Goal: Book appointment/travel/reservation

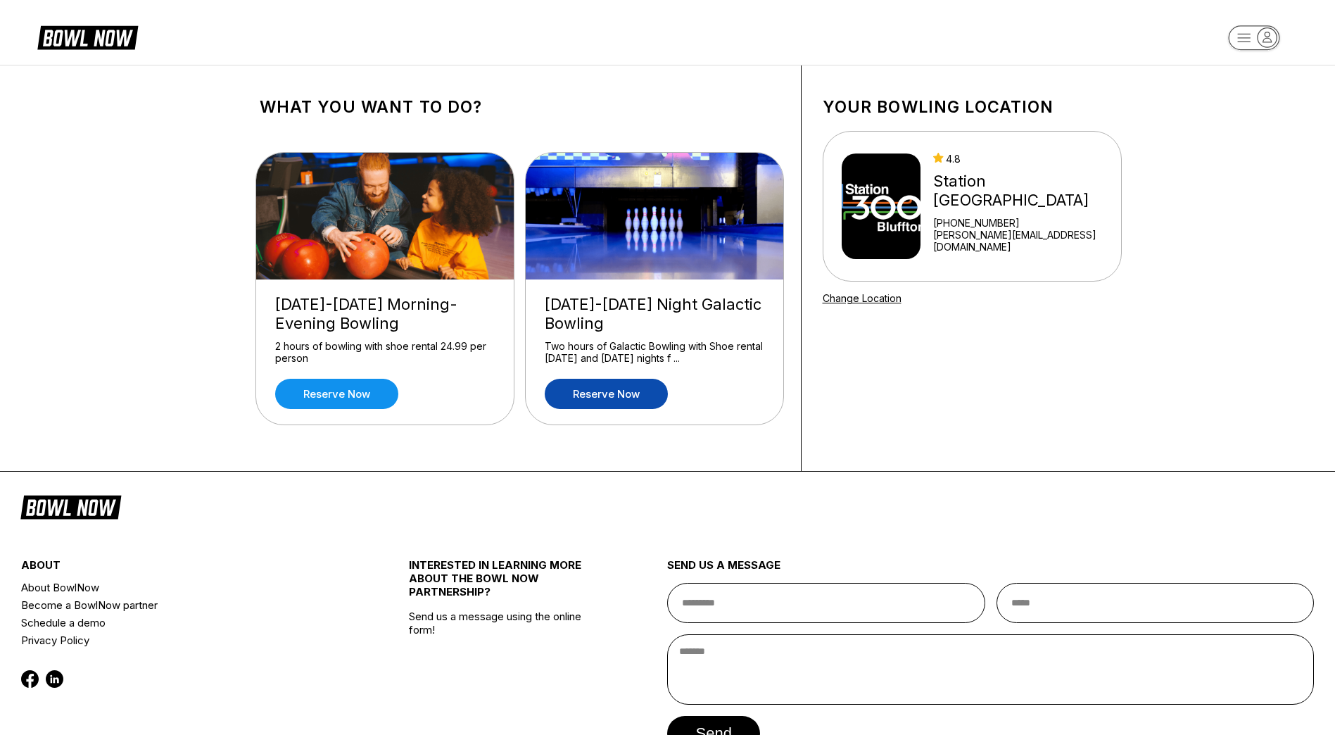
click at [591, 395] on link "Reserve now" at bounding box center [606, 394] width 123 height 30
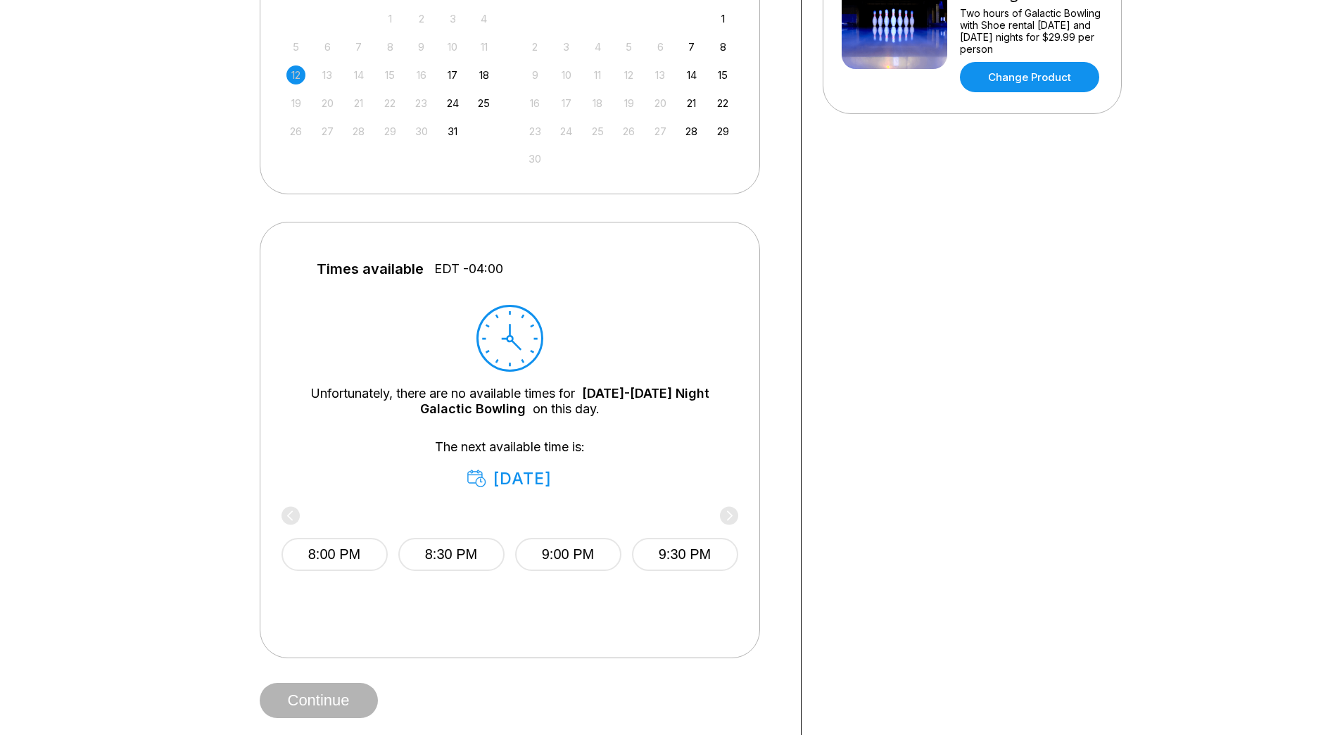
scroll to position [422, 0]
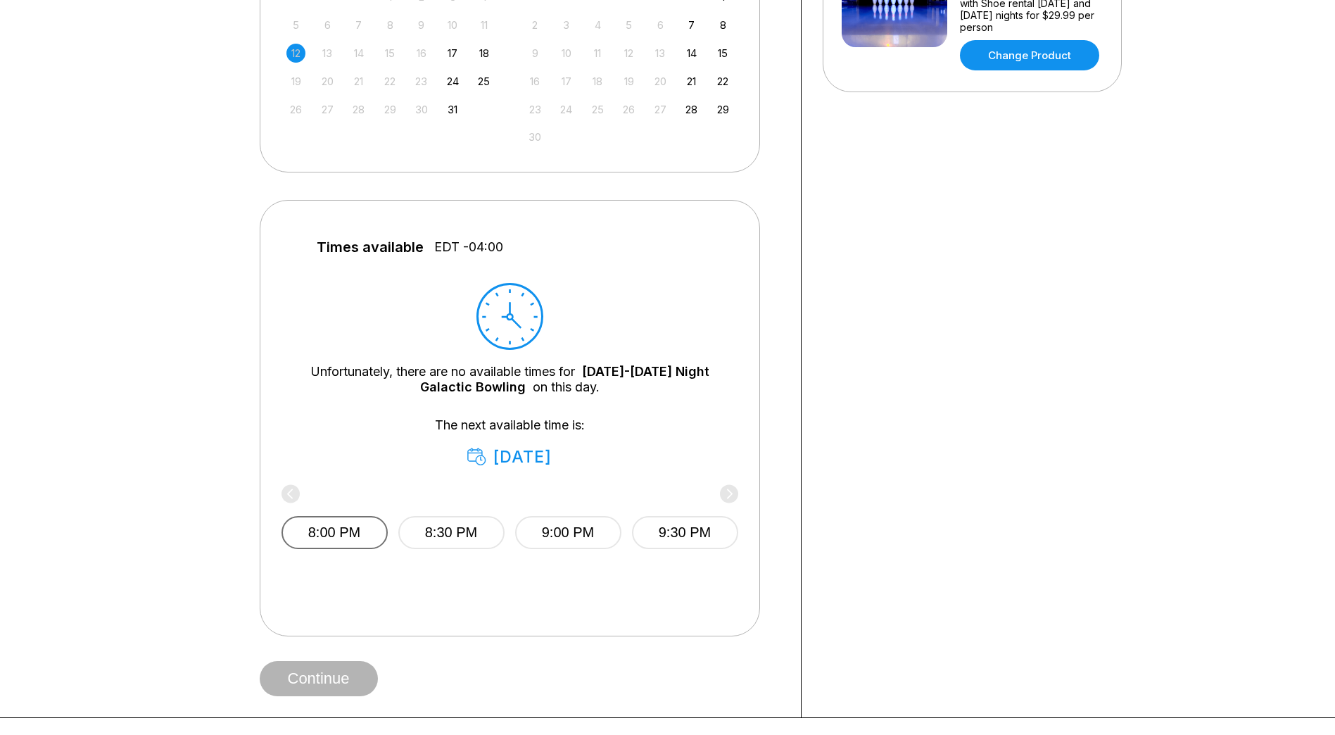
click at [356, 521] on button "8:00 PM" at bounding box center [334, 532] width 106 height 33
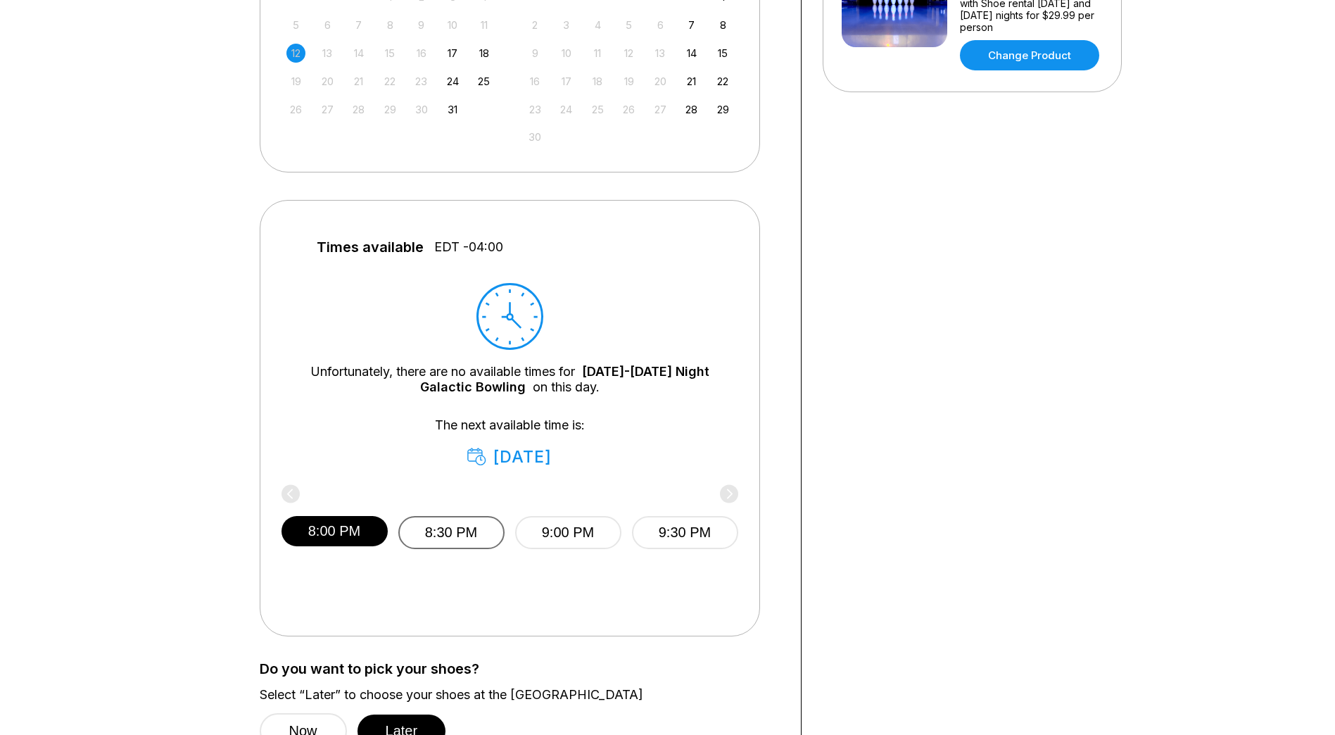
click at [476, 528] on button "8:30 PM" at bounding box center [451, 532] width 106 height 33
click at [369, 534] on button "8:00 PM" at bounding box center [334, 532] width 106 height 33
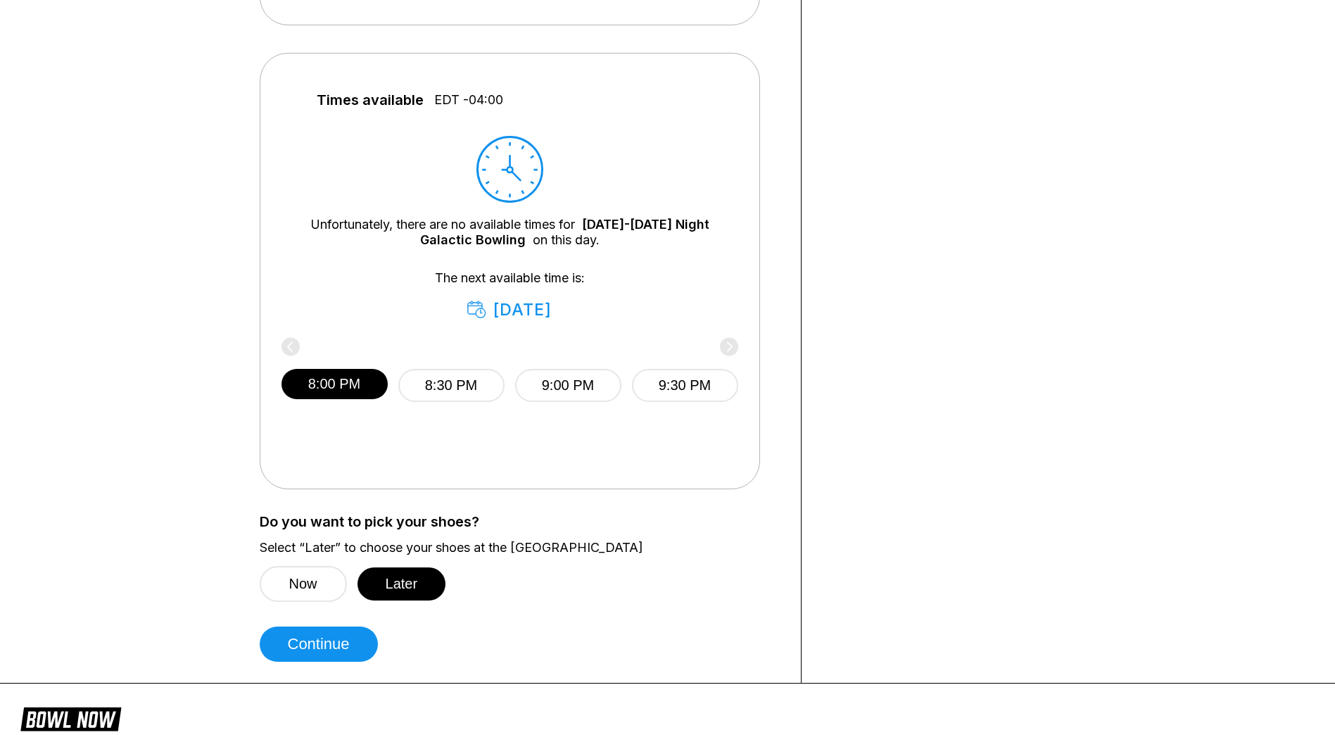
scroll to position [633, 0]
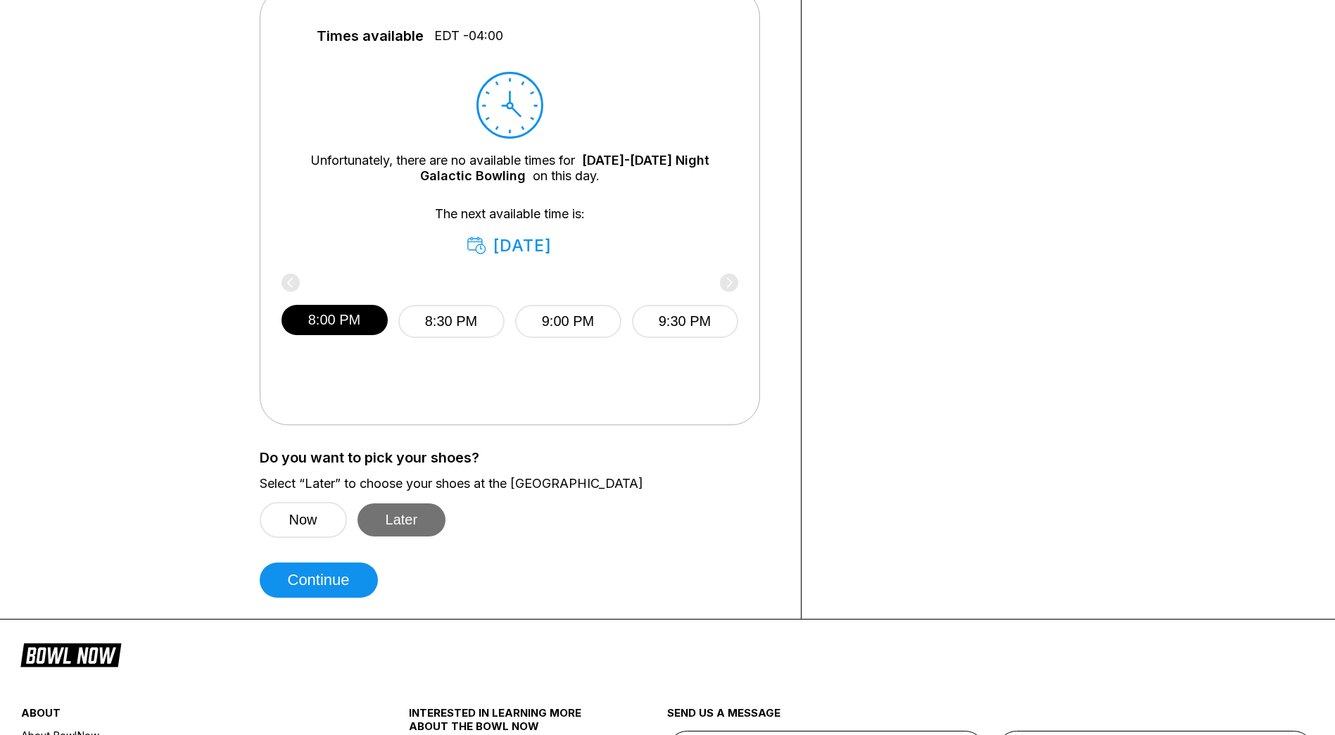
click at [405, 512] on button "Later" at bounding box center [401, 519] width 89 height 33
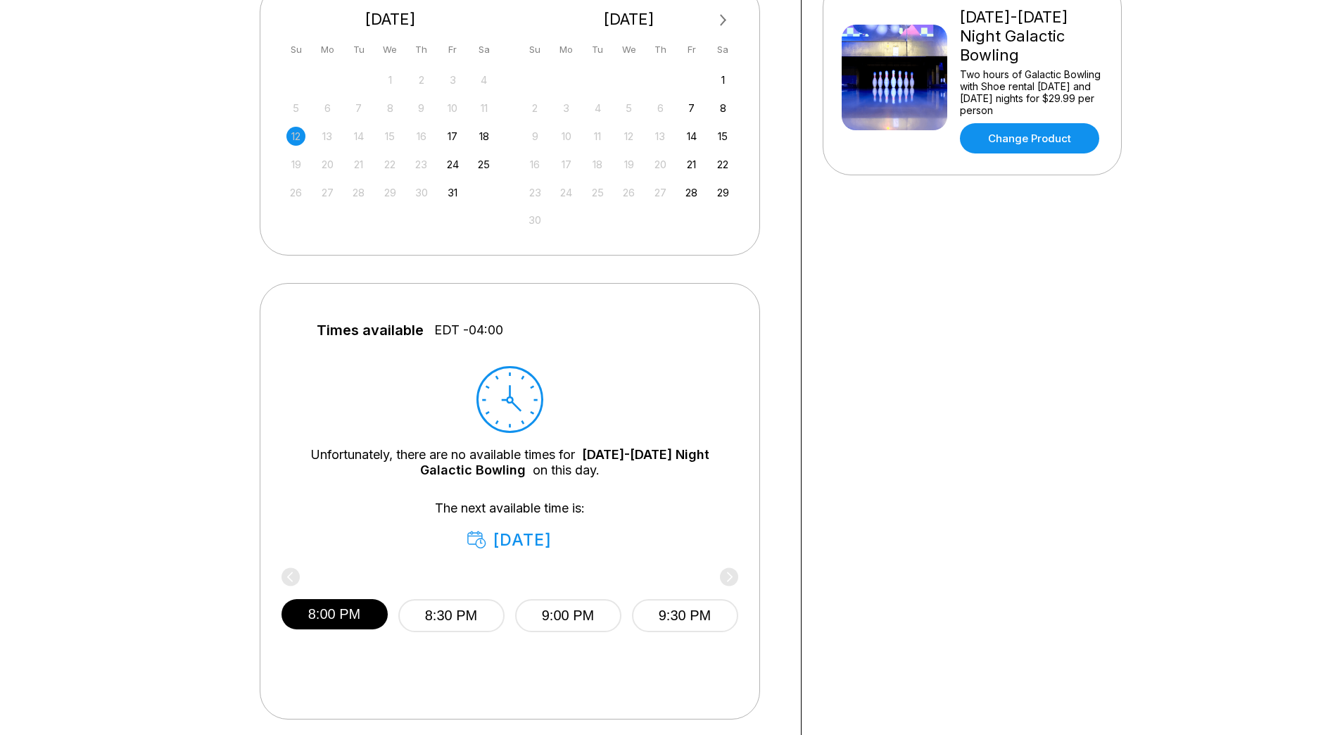
scroll to position [141, 0]
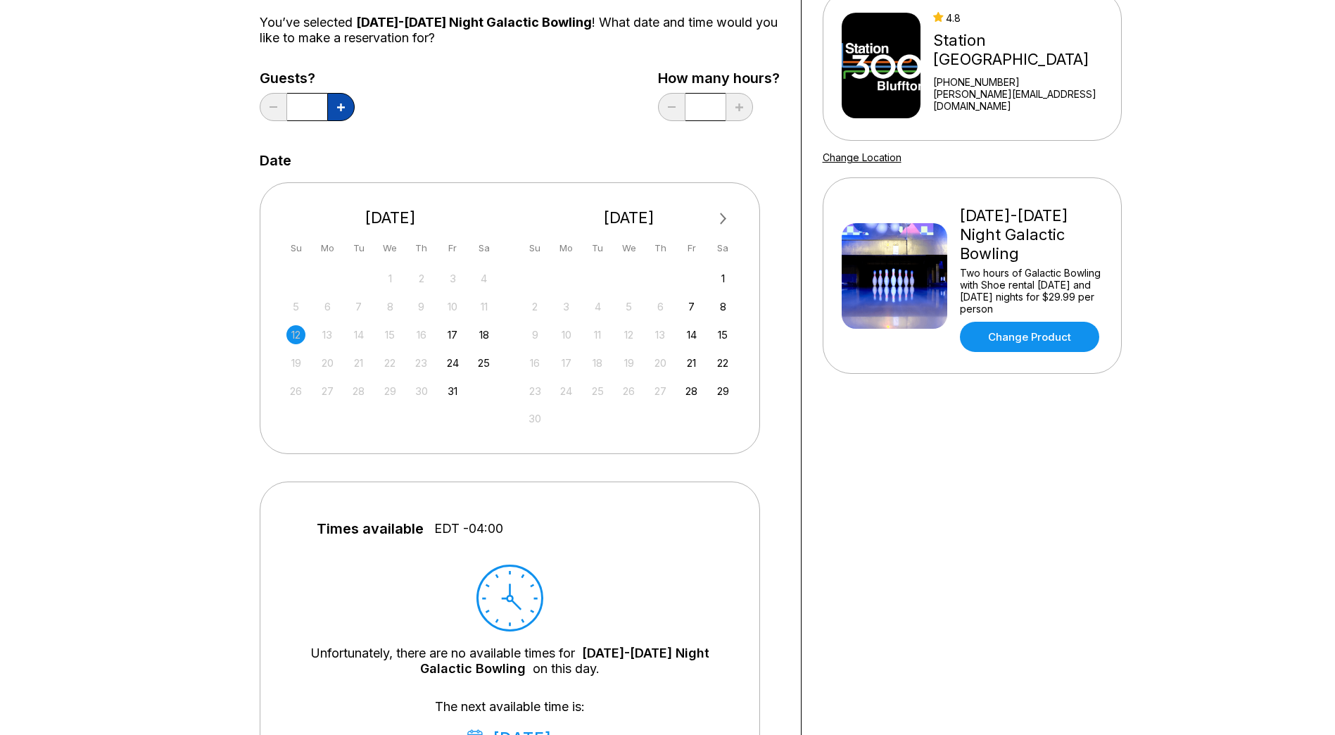
click at [344, 104] on icon at bounding box center [341, 107] width 8 height 8
type input "*"
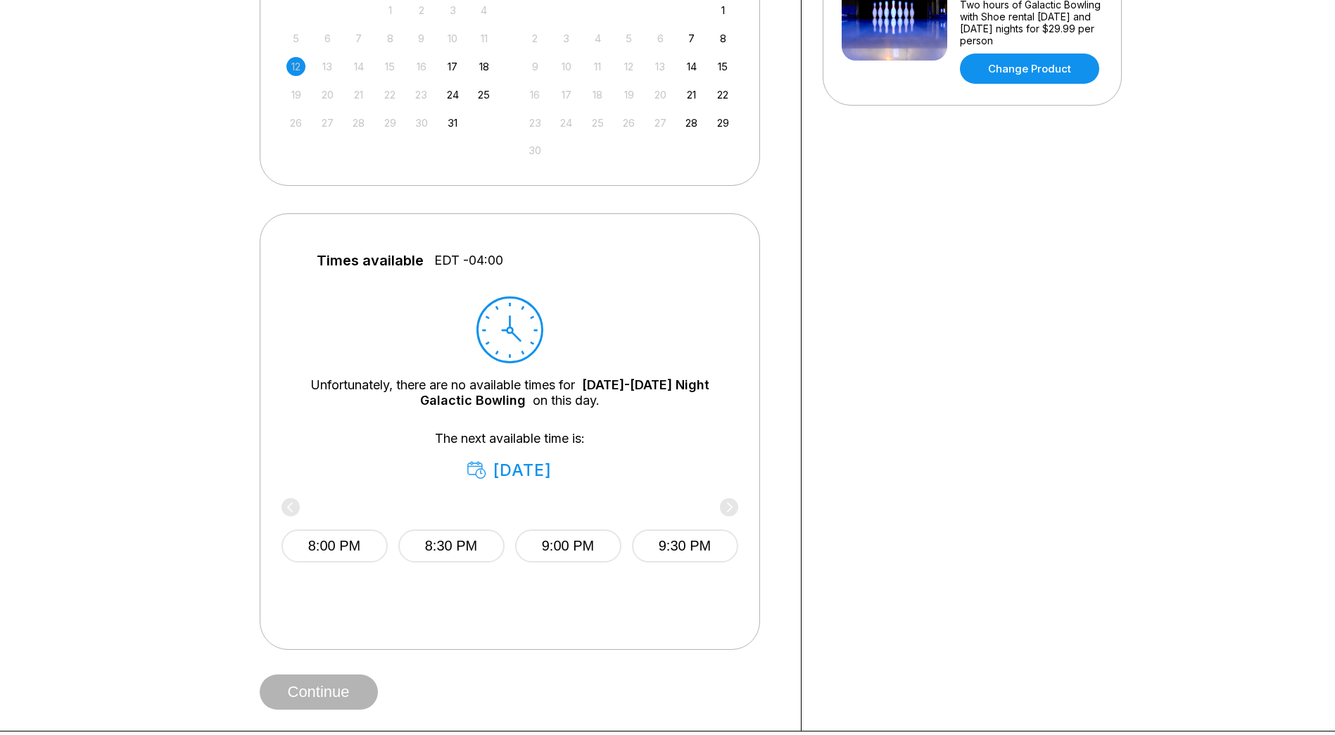
scroll to position [493, 0]
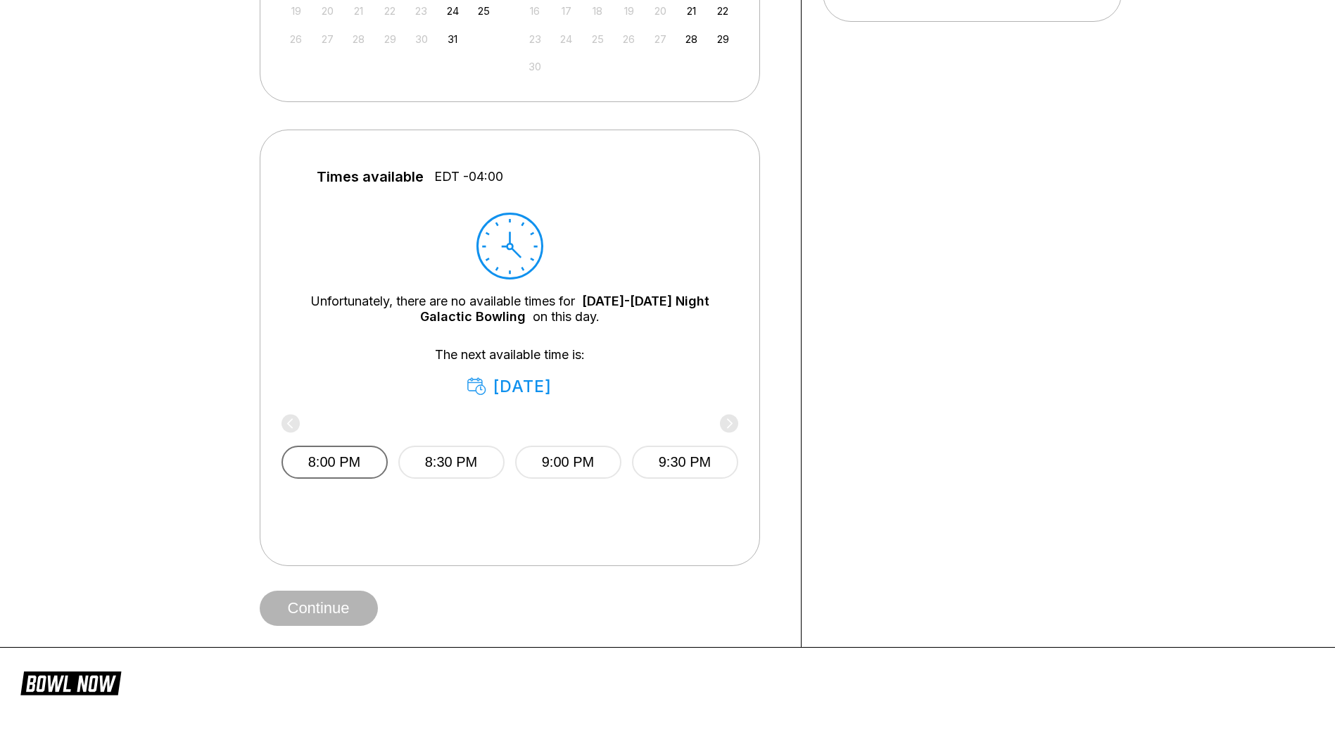
click at [323, 462] on button "8:00 PM" at bounding box center [334, 461] width 106 height 33
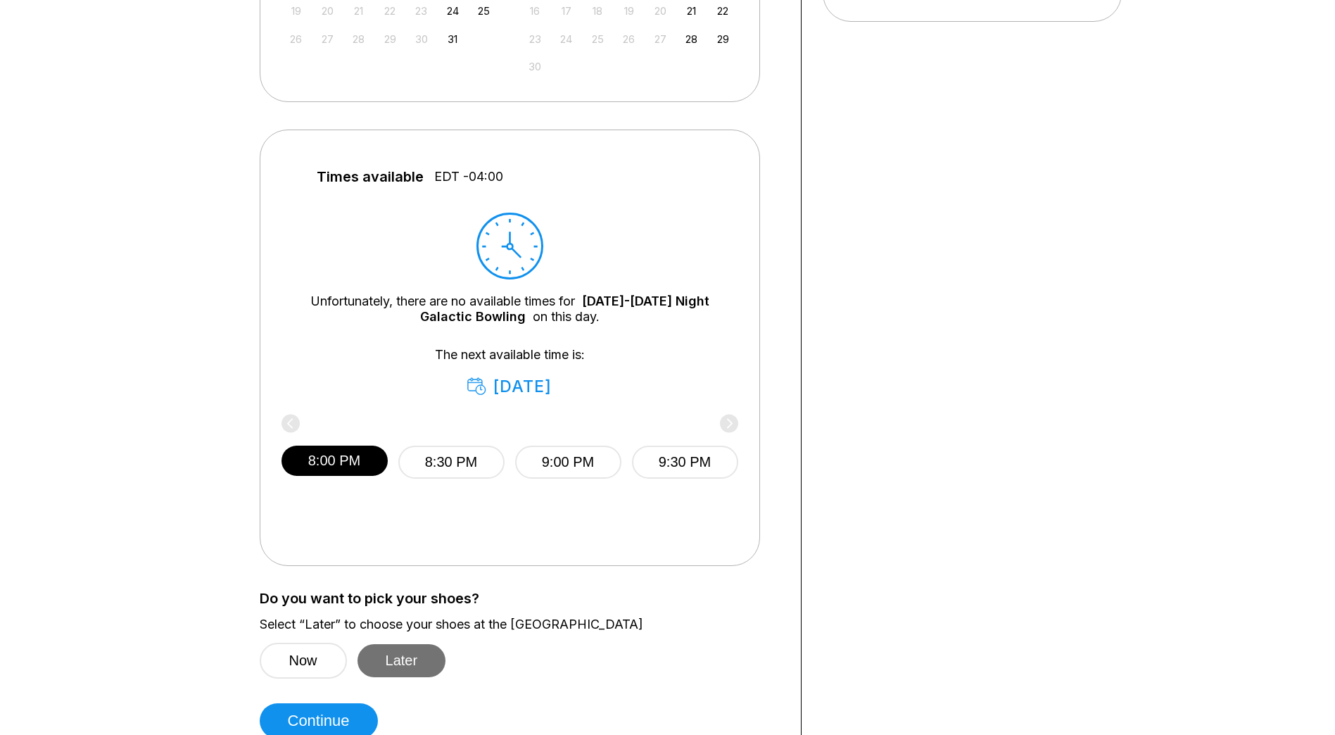
click at [404, 657] on button "Later" at bounding box center [401, 660] width 89 height 33
click at [317, 717] on button "Continue" at bounding box center [319, 720] width 118 height 35
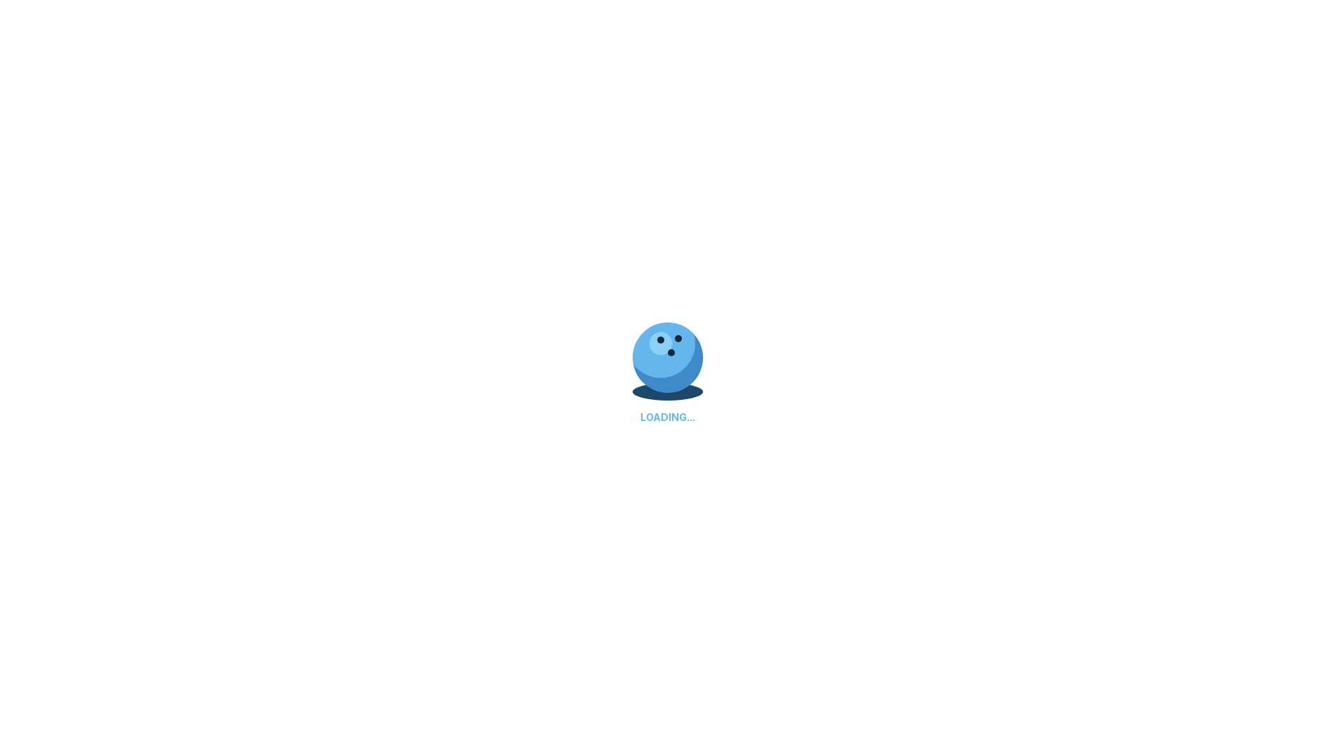
select select "**"
